Goal: Task Accomplishment & Management: Use online tool/utility

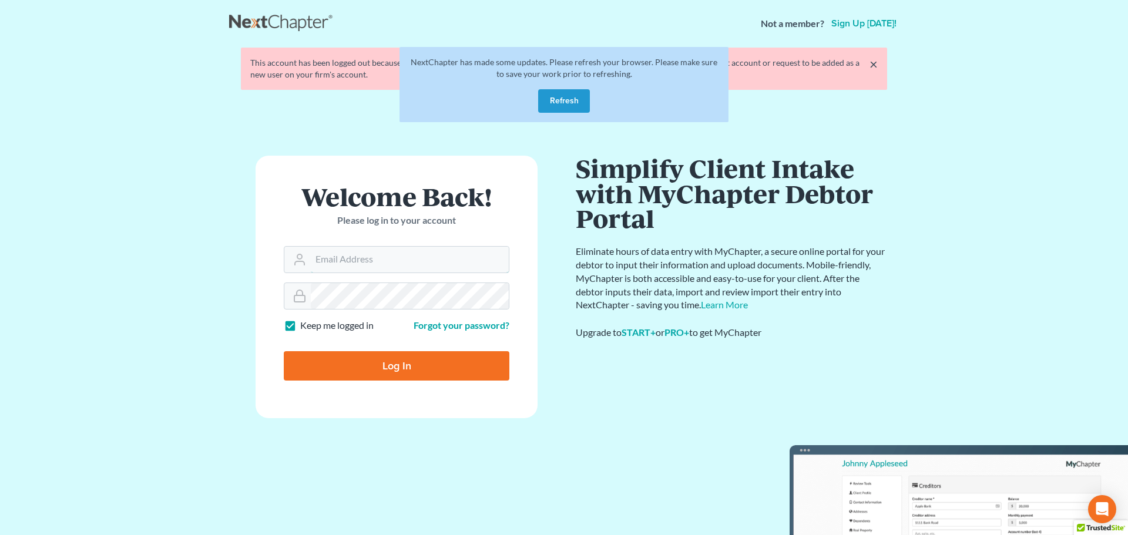
type input "[EMAIL_ADDRESS][DOMAIN_NAME]"
click at [367, 363] on input "Log In" at bounding box center [397, 365] width 226 height 29
type input "Thinking..."
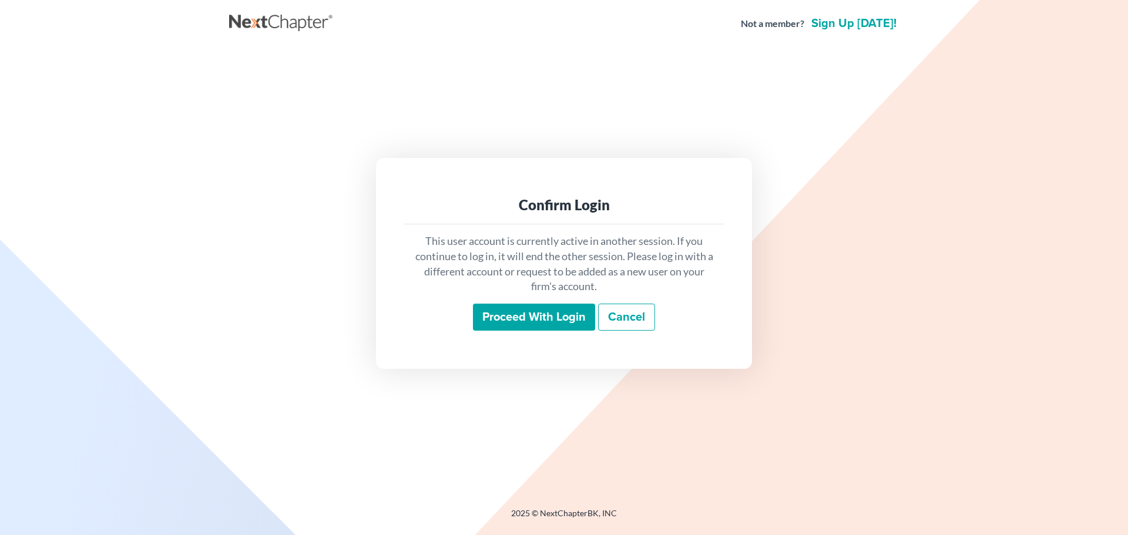
click at [530, 323] on input "Proceed with login" at bounding box center [534, 317] width 122 height 27
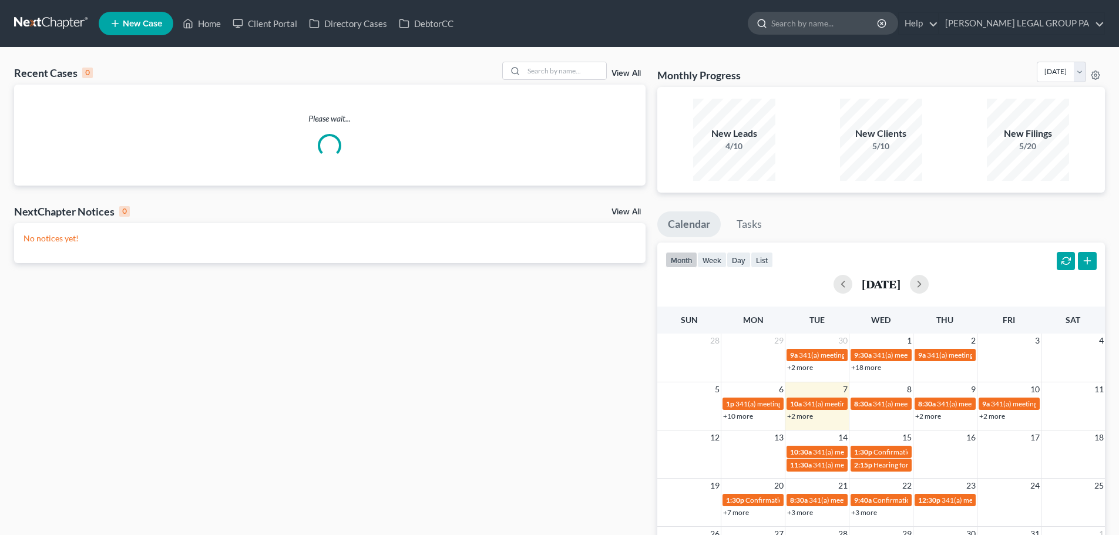
click at [877, 25] on input "search" at bounding box center [826, 23] width 108 height 22
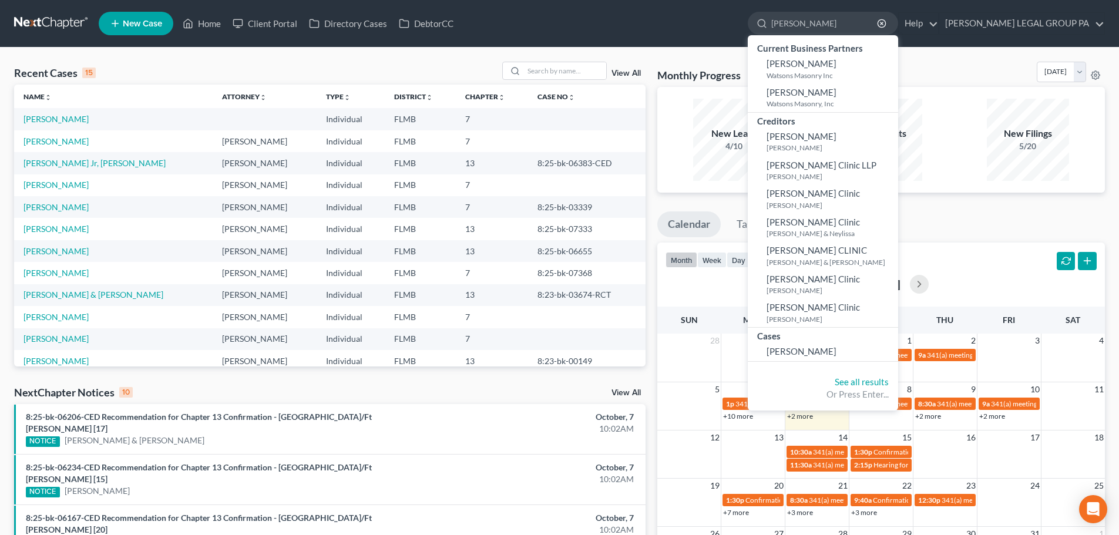
drag, startPoint x: 790, startPoint y: 25, endPoint x: 732, endPoint y: 25, distance: 57.6
click at [732, 25] on ul "New Case Home Client Portal Directory Cases DebtorCC [PERSON_NAME] - No Result …" at bounding box center [602, 23] width 1007 height 31
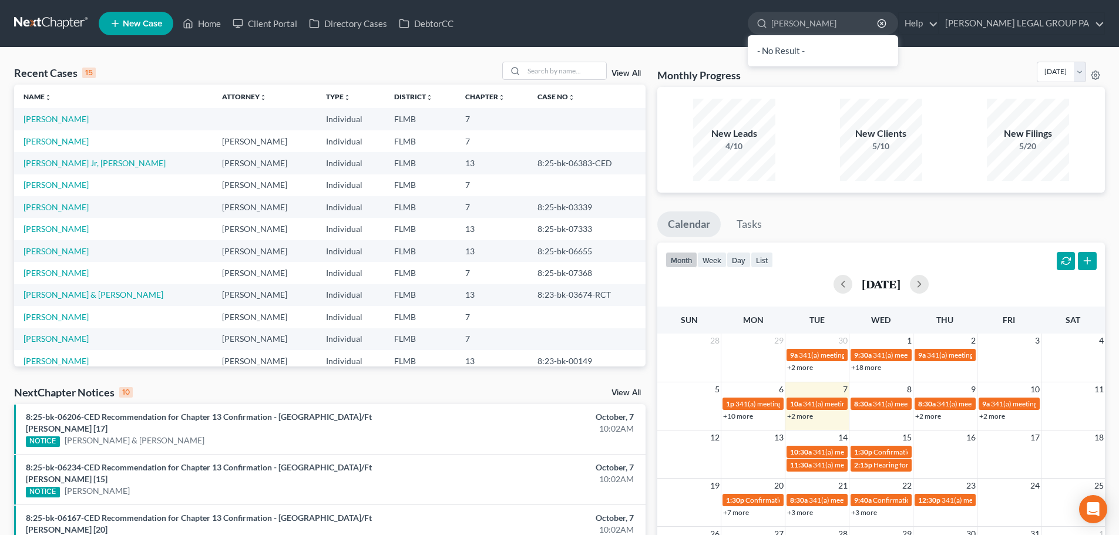
type input "[PERSON_NAME]"
